Goal: Task Accomplishment & Management: Manage account settings

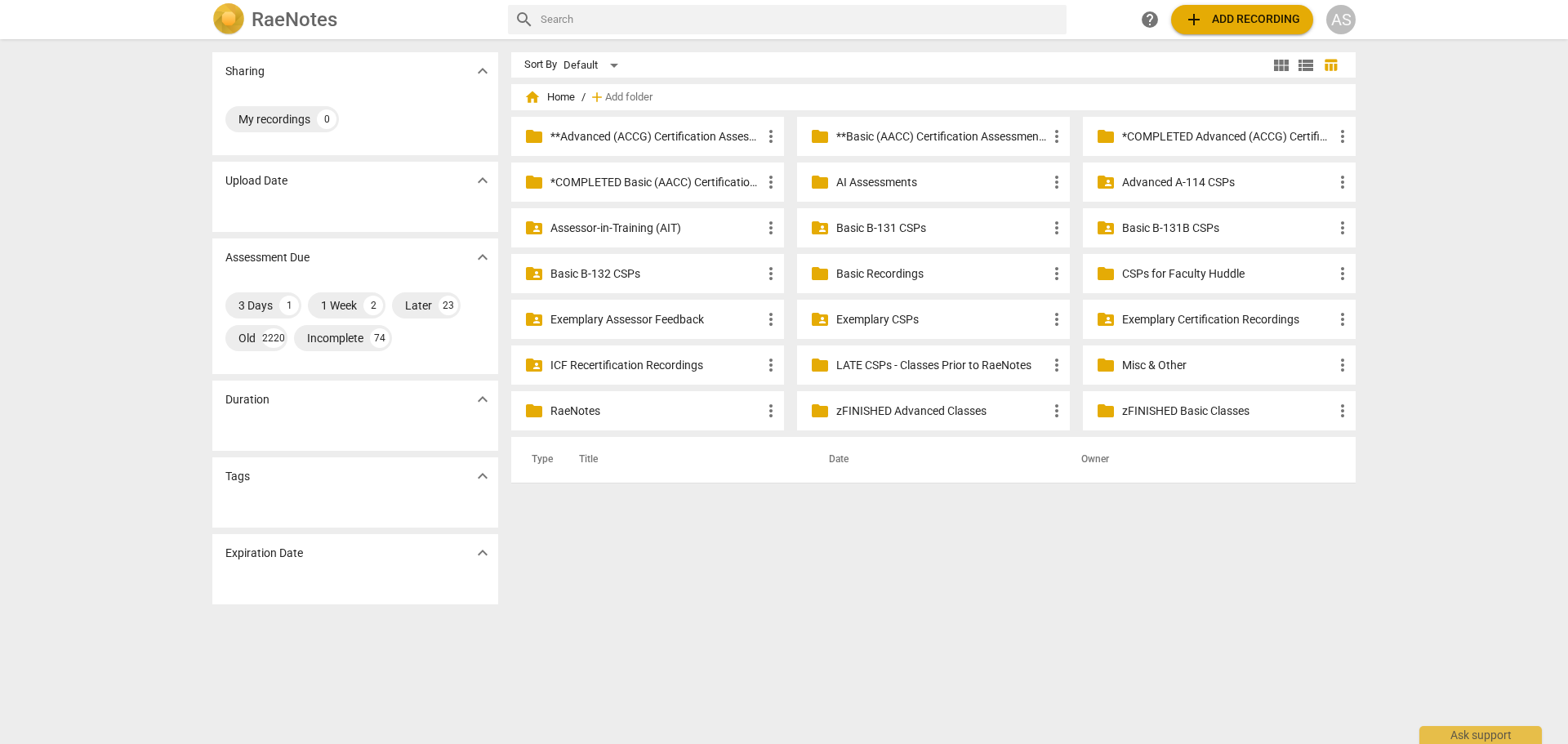
click at [905, 133] on p "**Basic (AACC) Certification Assessments" at bounding box center [941, 137] width 211 height 17
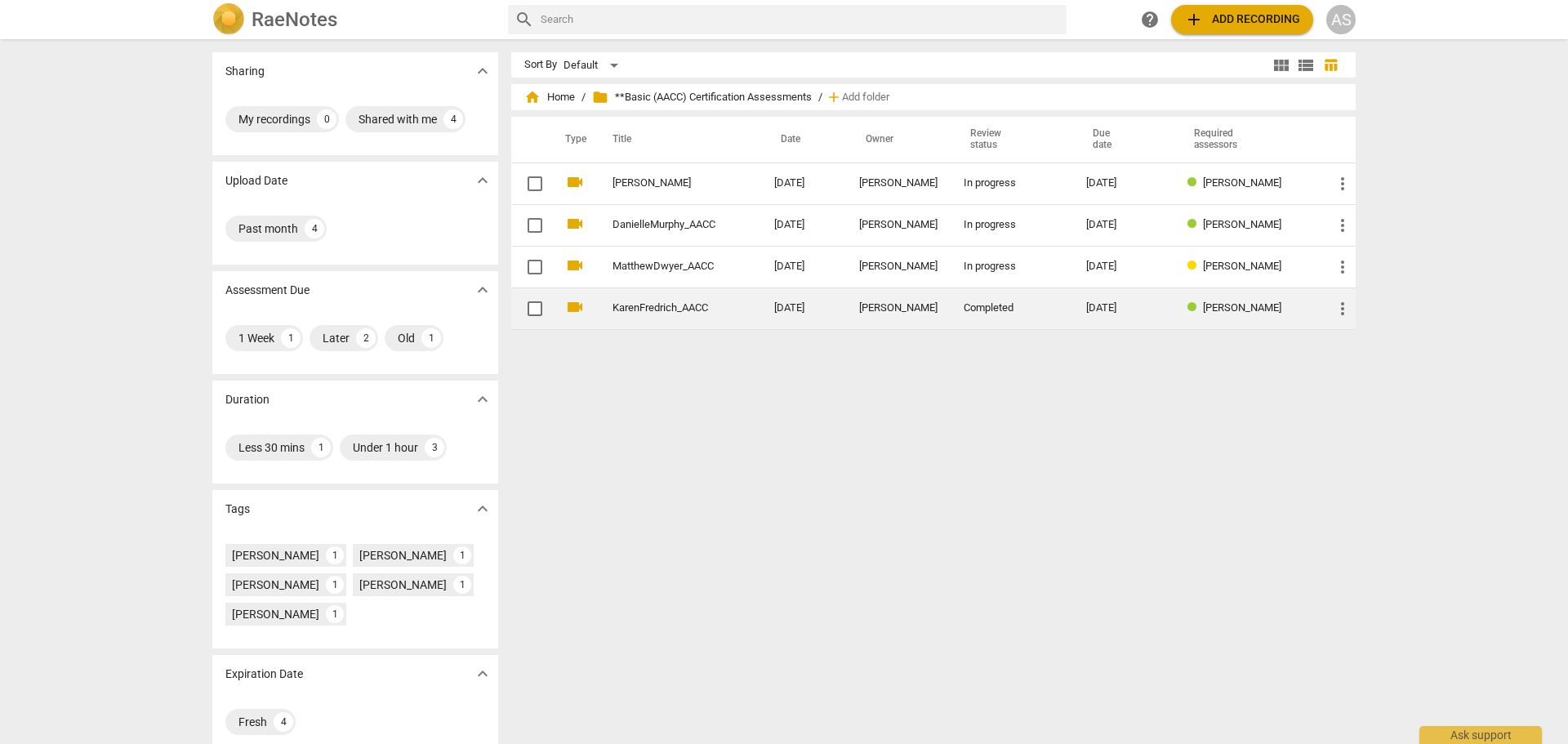
click at [781, 299] on td "[DATE]" at bounding box center [803, 308] width 85 height 42
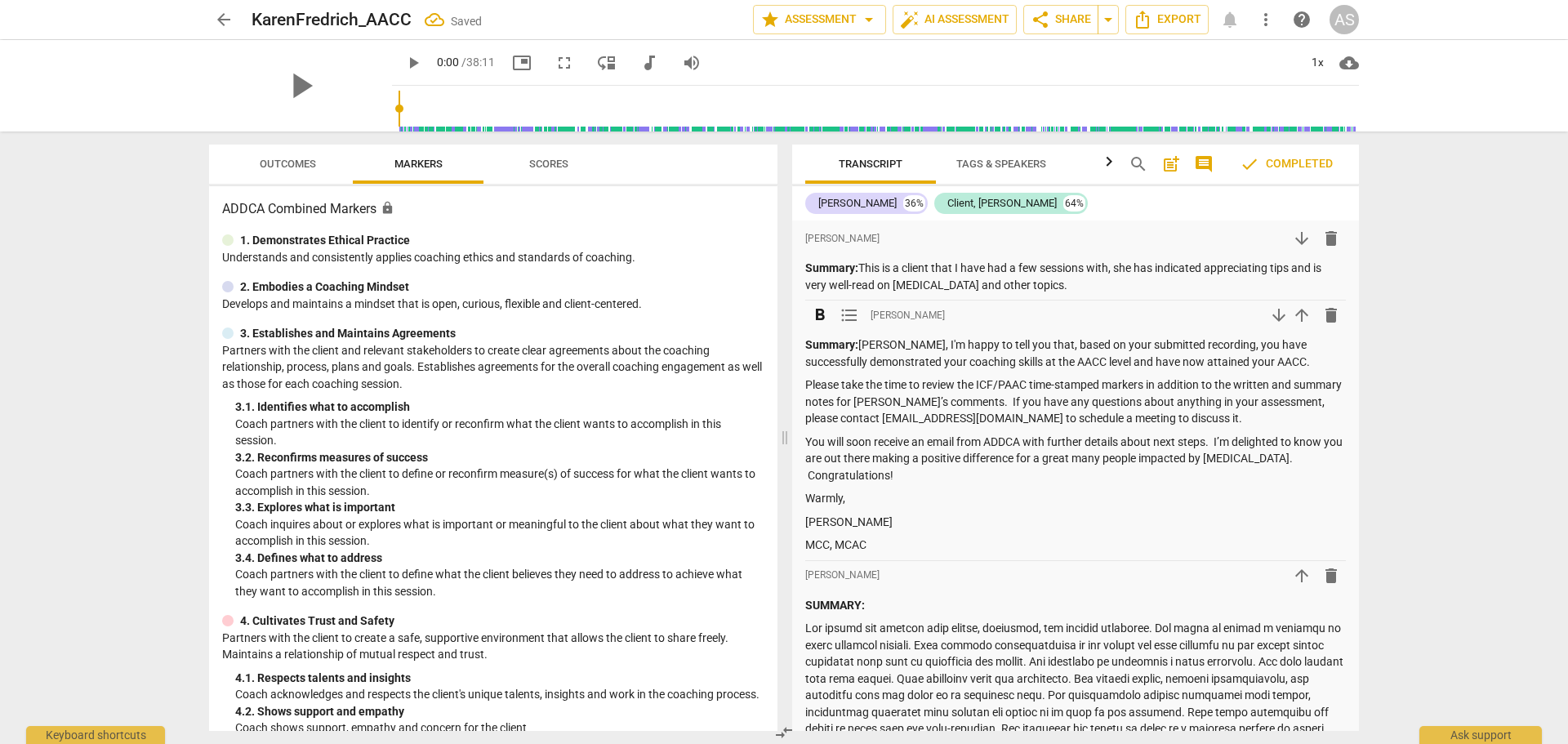
click at [1294, 321] on span "arrow_upward" at bounding box center [1301, 315] width 19 height 19
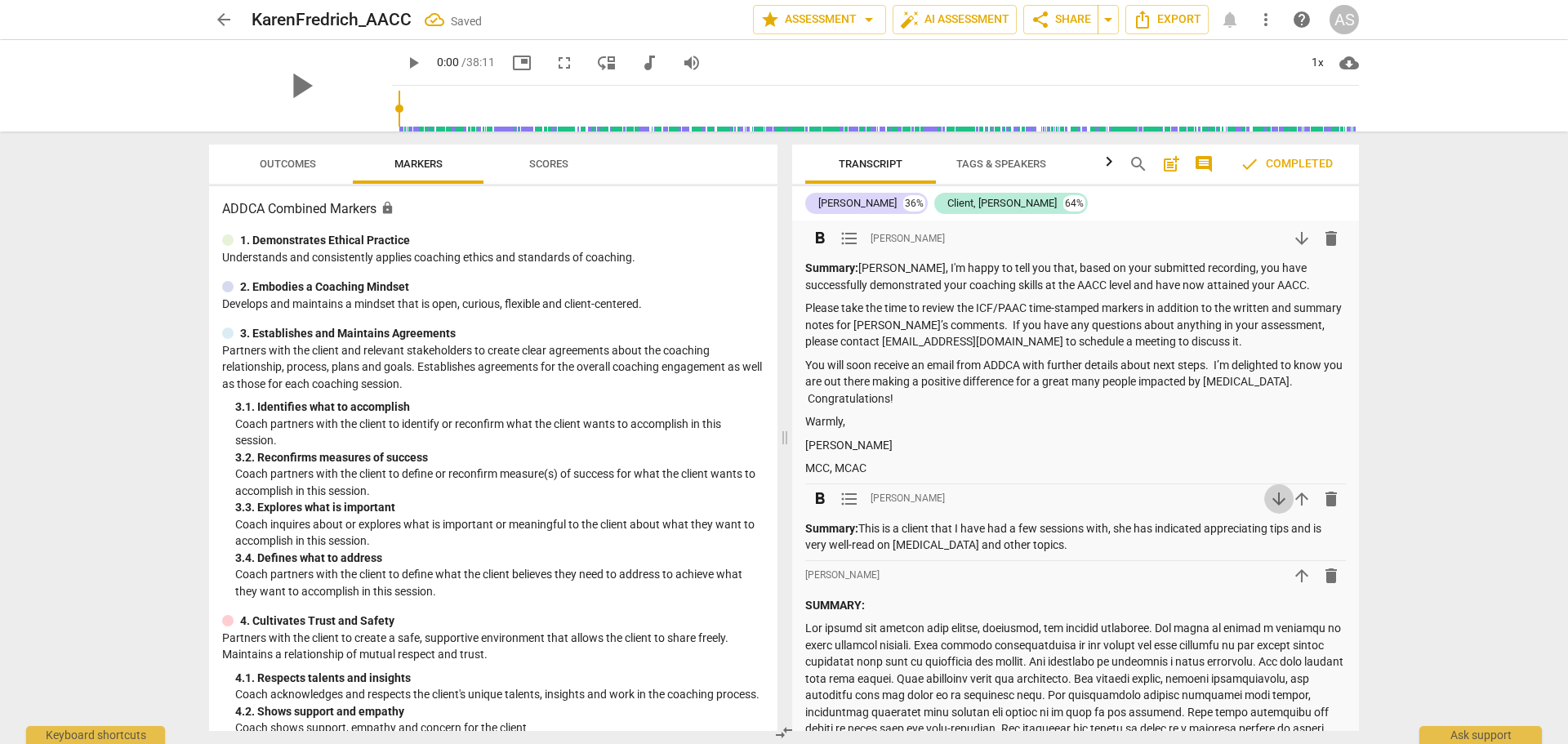
click at [1269, 500] on span "arrow_downward" at bounding box center [1278, 498] width 19 height 19
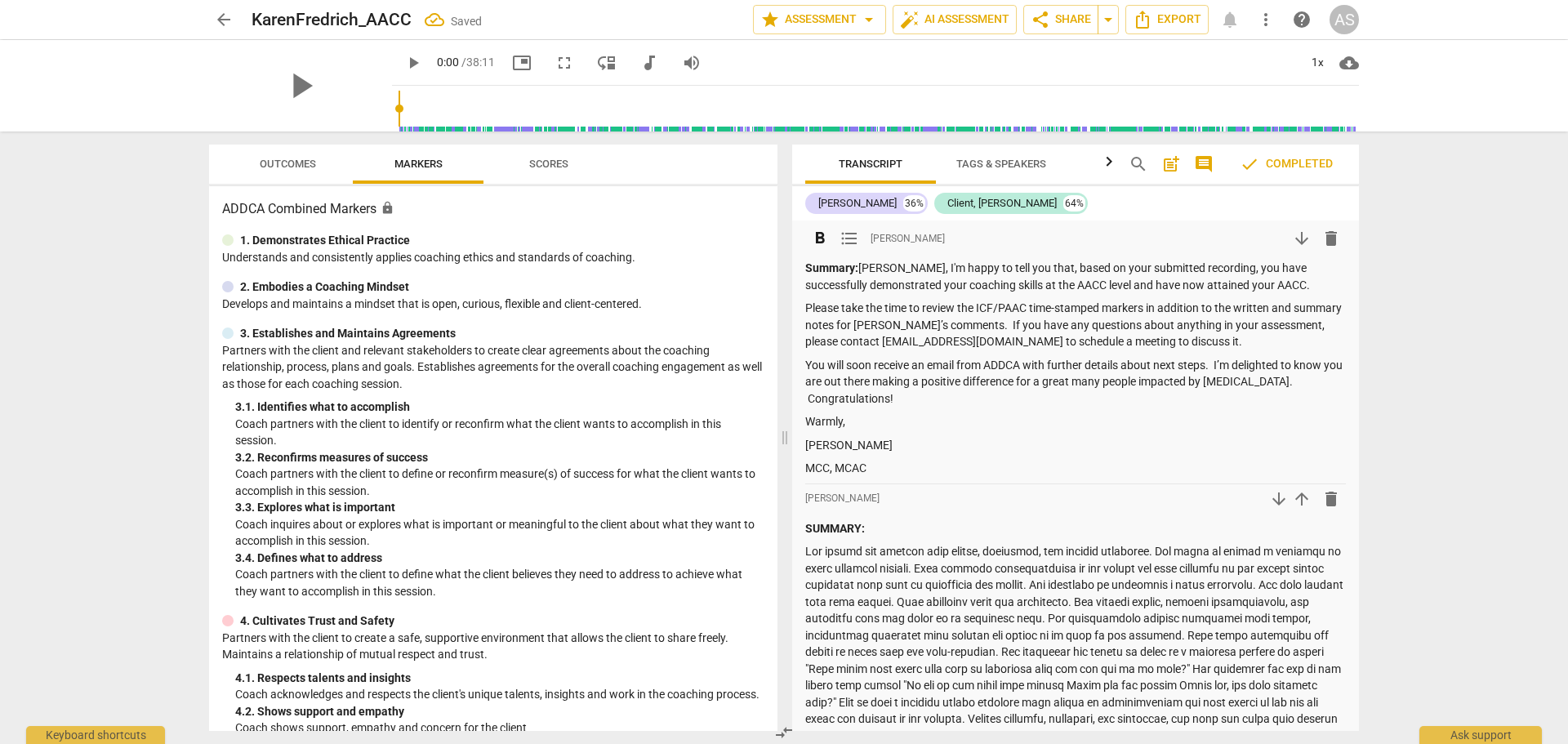
click at [830, 269] on strong "Summary:" at bounding box center [831, 268] width 53 height 13
click at [827, 267] on strong "Summary:" at bounding box center [831, 268] width 53 height 13
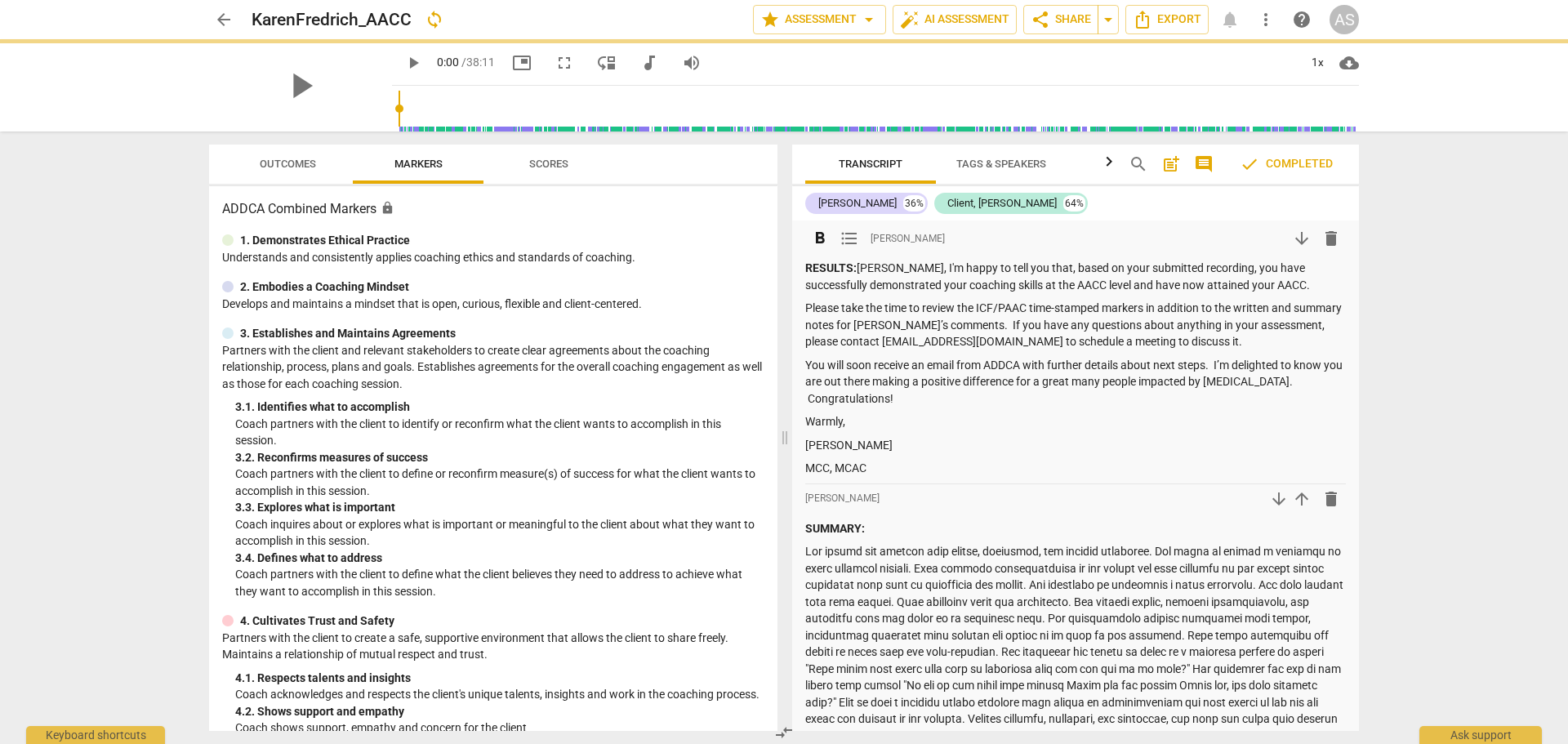
click at [1020, 287] on p "RESULTS: [PERSON_NAME], I'm happy to tell you that, based on your submitted rec…" at bounding box center [1076, 276] width 541 height 34
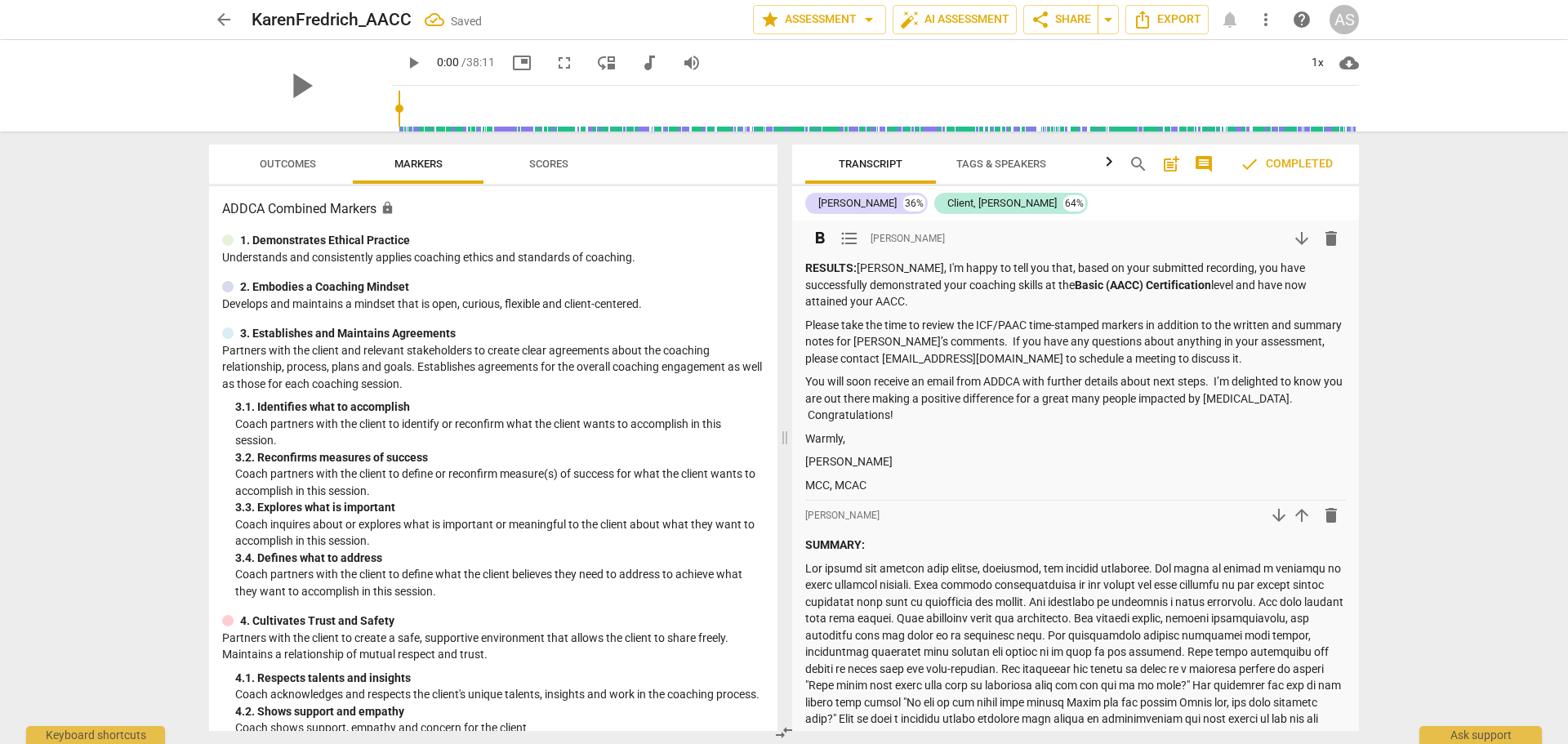
drag, startPoint x: 930, startPoint y: 444, endPoint x: 926, endPoint y: 454, distance: 10.8
click at [927, 443] on p "Warmly," at bounding box center [1076, 438] width 541 height 17
click at [916, 466] on p "[PERSON_NAME]" at bounding box center [1076, 462] width 541 height 17
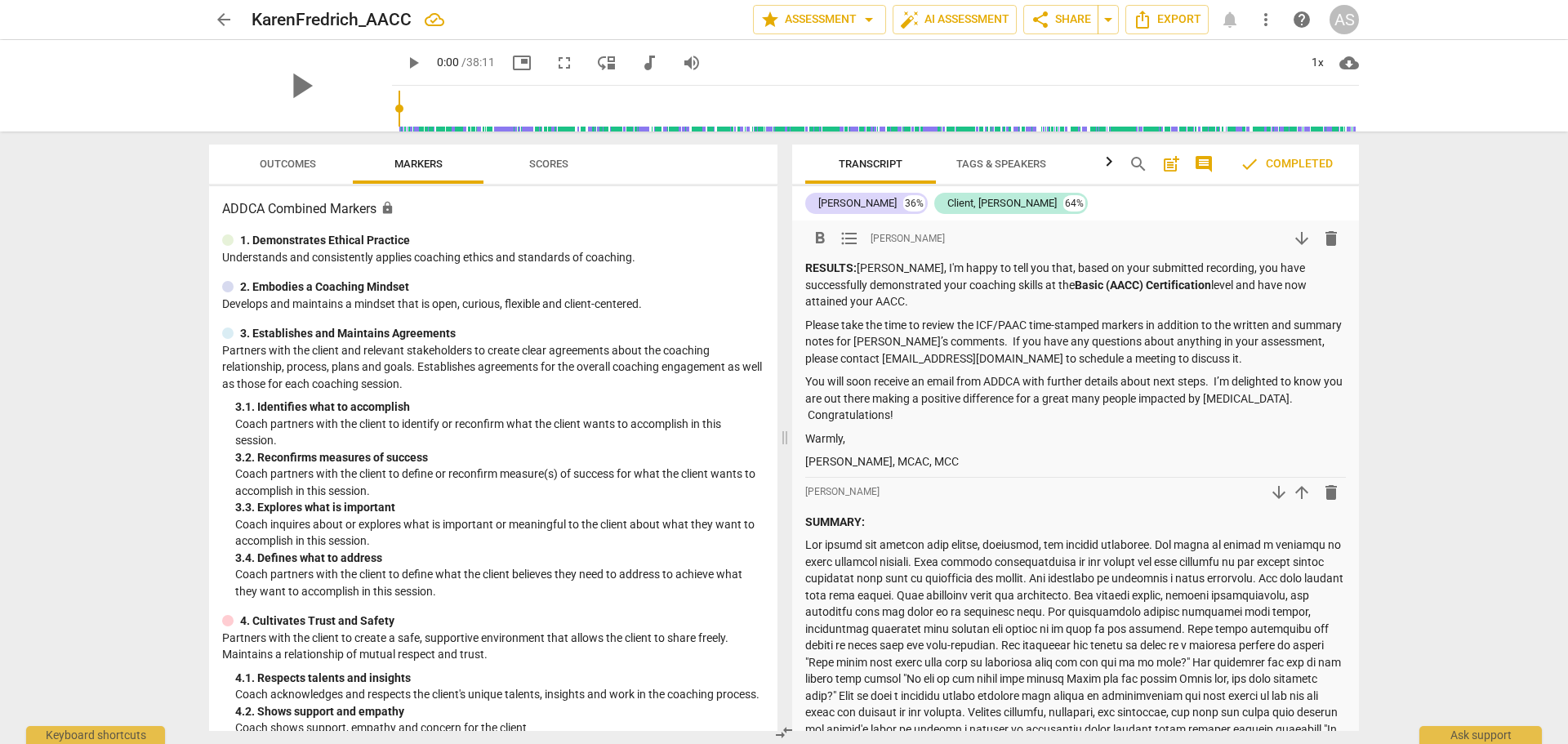
click at [213, 16] on span "arrow_back" at bounding box center [223, 19] width 29 height 19
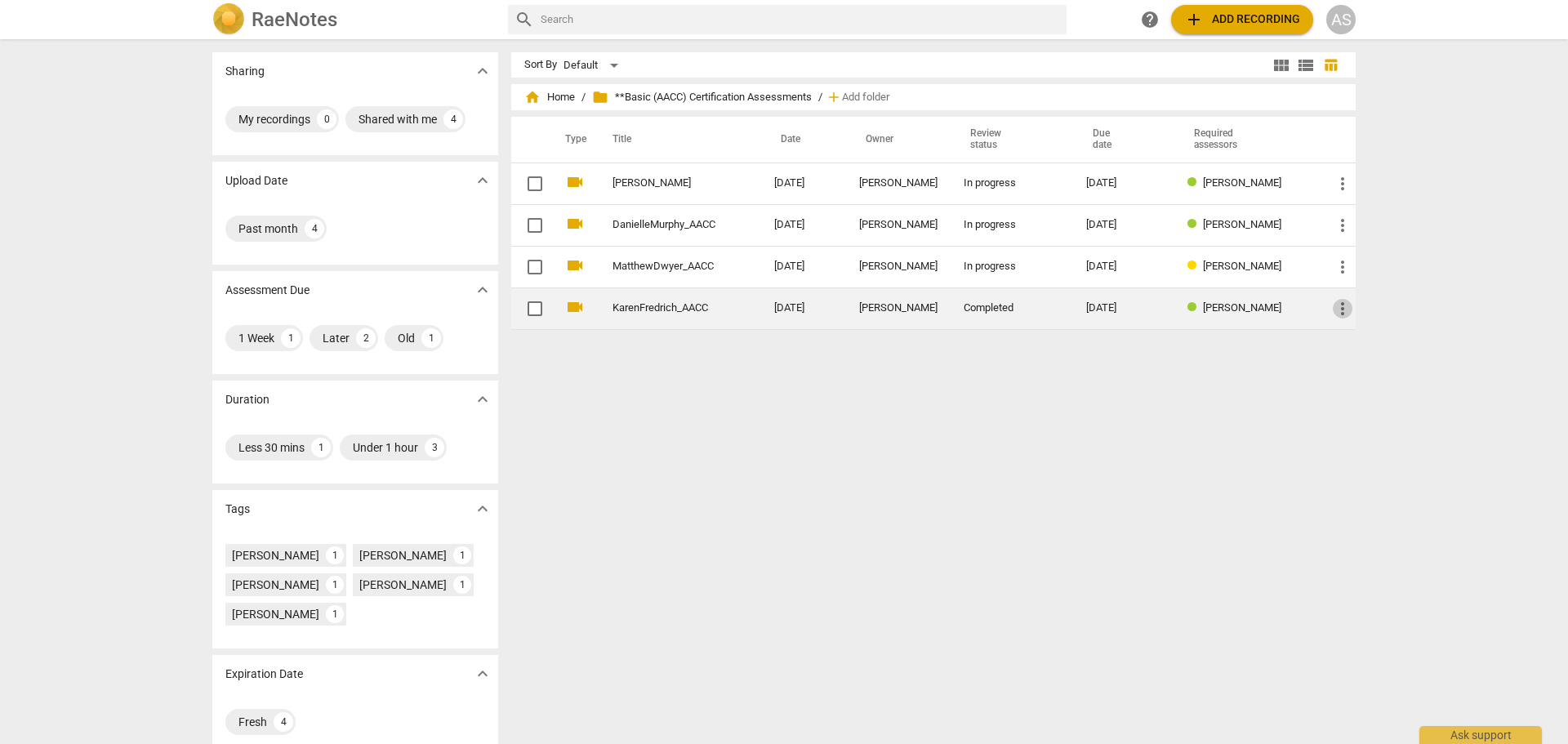
click at [1339, 304] on span "more_vert" at bounding box center [1342, 308] width 19 height 19
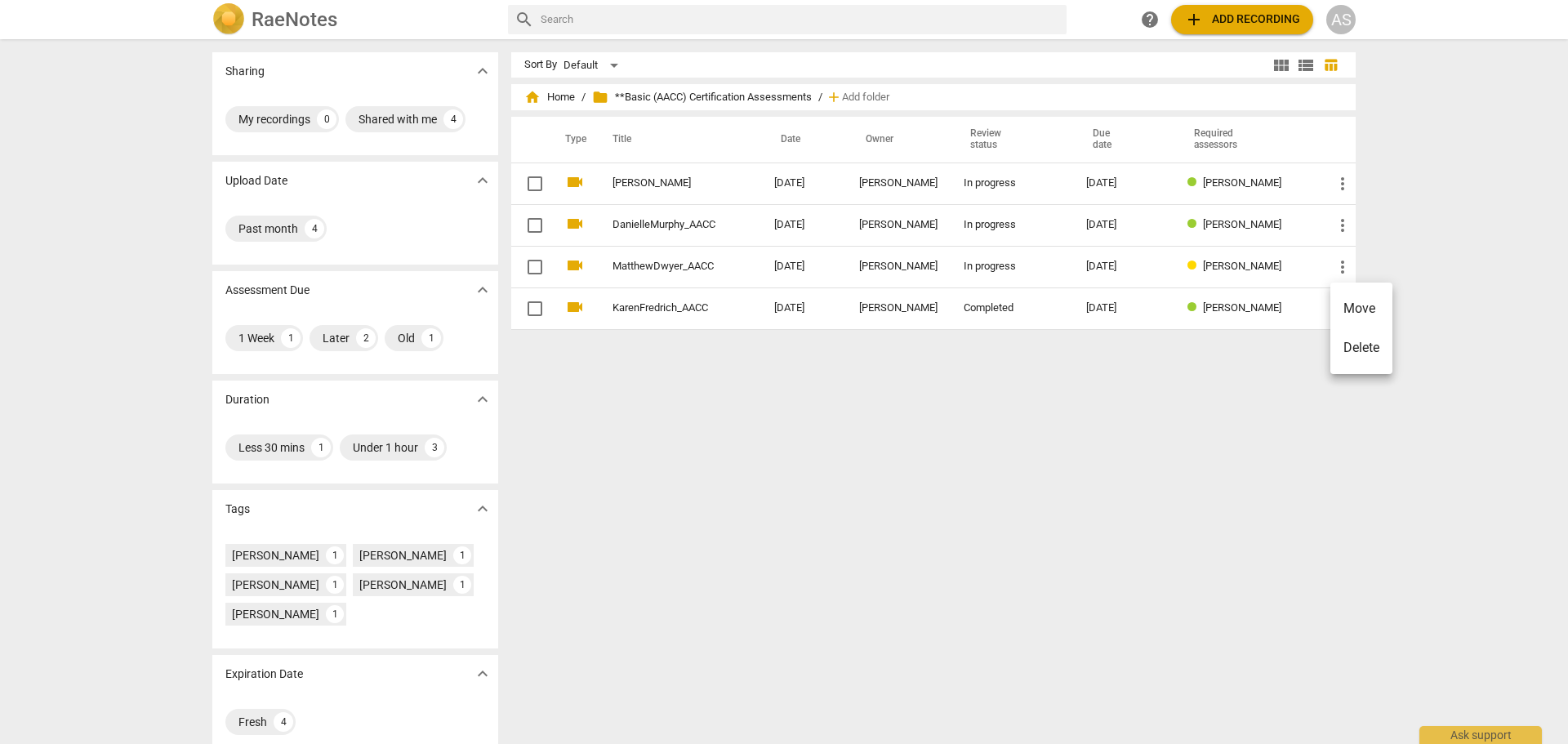
click at [1352, 309] on li "Move" at bounding box center [1361, 308] width 62 height 39
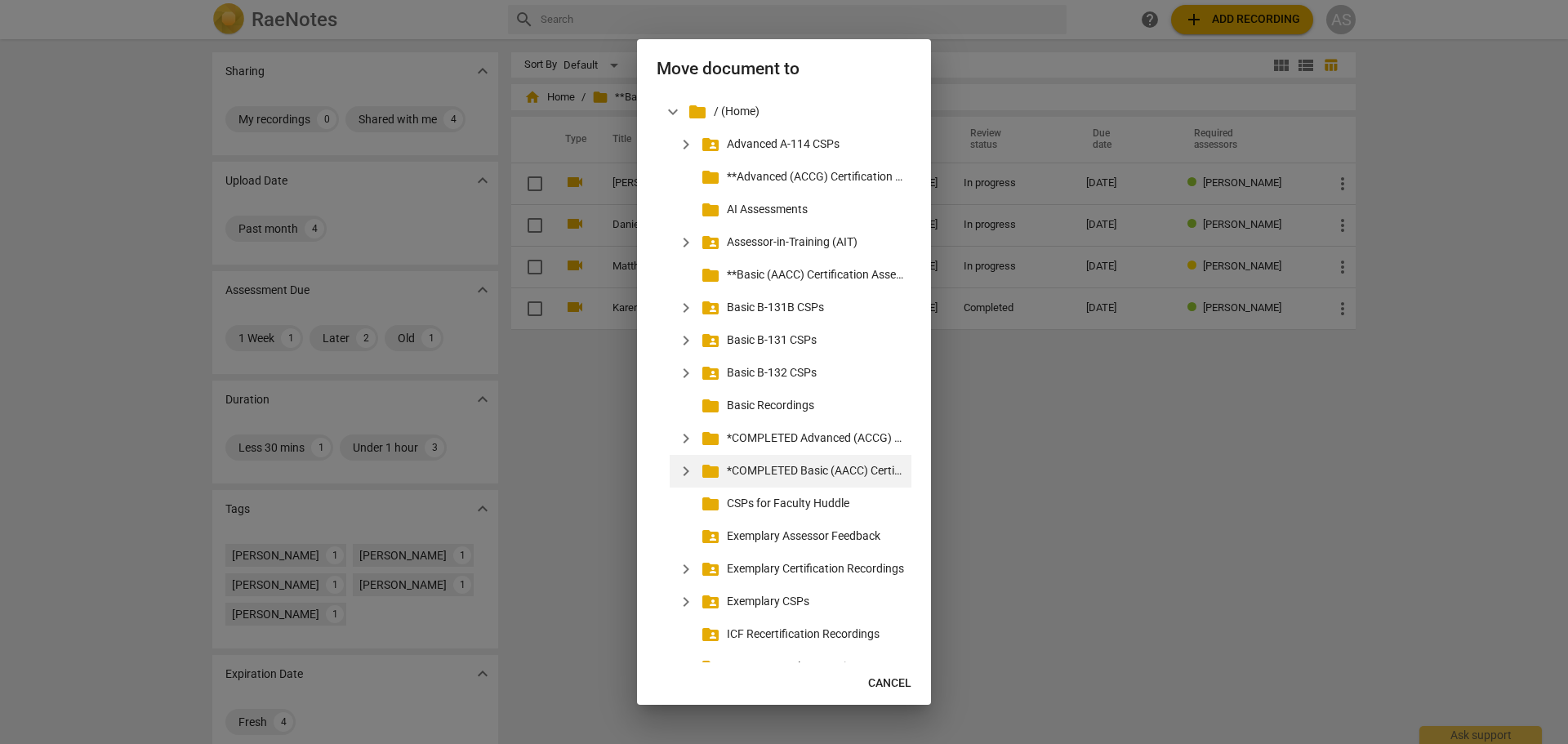
click at [837, 468] on p "*COMPLETED Basic (AACC) Certification Assessments" at bounding box center [815, 470] width 178 height 17
